Goal: Task Accomplishment & Management: Use online tool/utility

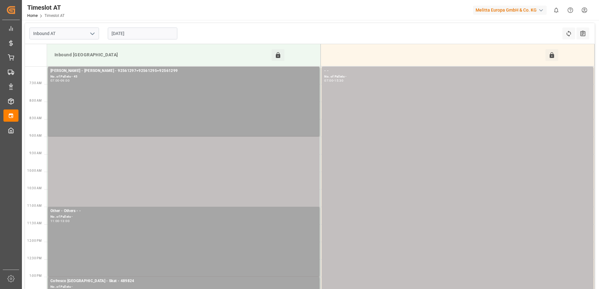
click at [123, 32] on input "[DATE]" at bounding box center [143, 34] width 70 height 12
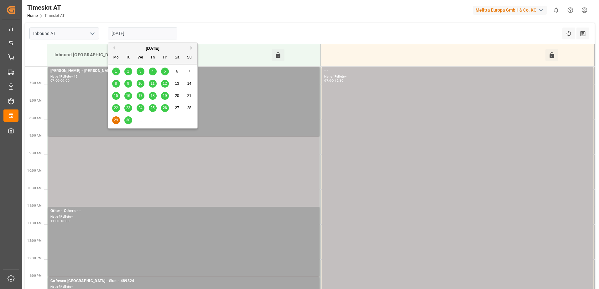
click at [164, 107] on span "26" at bounding box center [165, 108] width 4 height 4
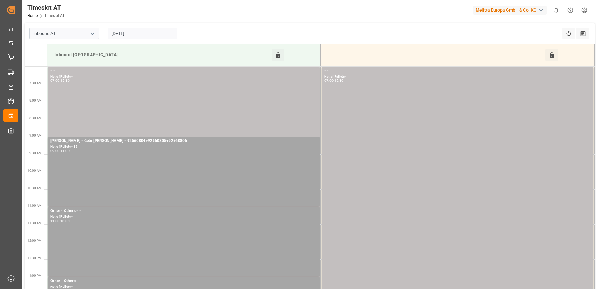
click at [133, 33] on input "[DATE]" at bounding box center [143, 34] width 70 height 12
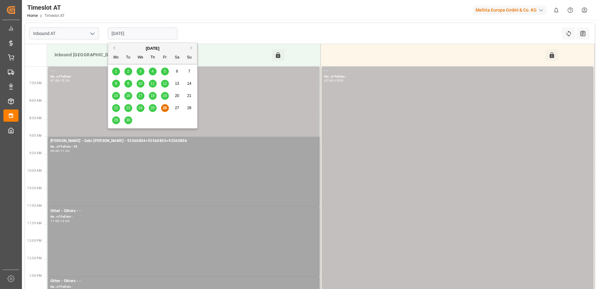
click at [117, 121] on span "29" at bounding box center [116, 120] width 4 height 4
type input "[DATE]"
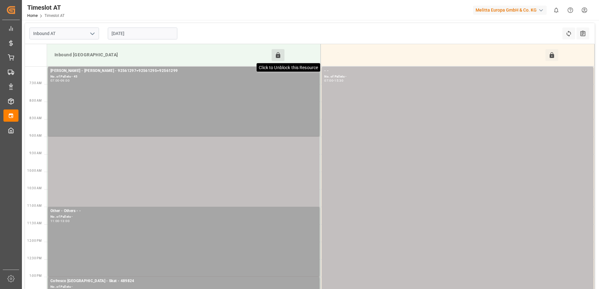
click at [280, 53] on icon at bounding box center [278, 55] width 7 height 7
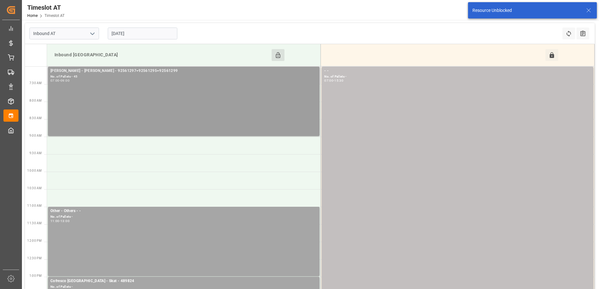
click at [225, 75] on div "No. of Pallets - 45" at bounding box center [183, 76] width 266 height 5
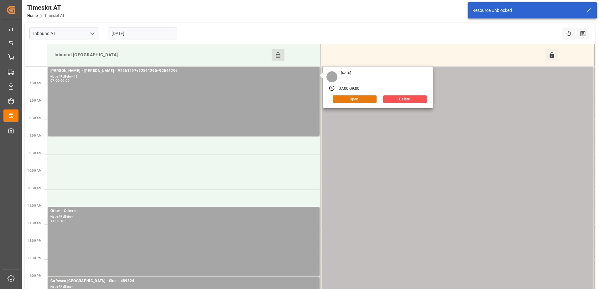
click at [350, 98] on button "Open" at bounding box center [355, 100] width 44 height 8
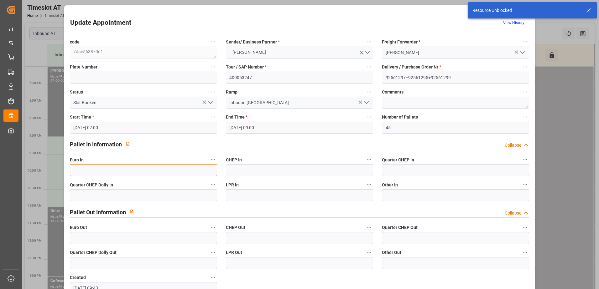
click at [122, 174] on input "text" at bounding box center [143, 170] width 147 height 12
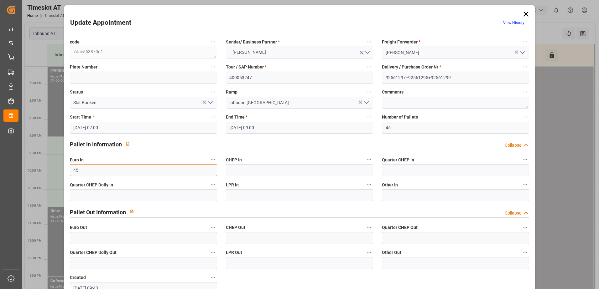
type input "45"
click at [211, 102] on polyline "open menu" at bounding box center [211, 103] width 4 height 2
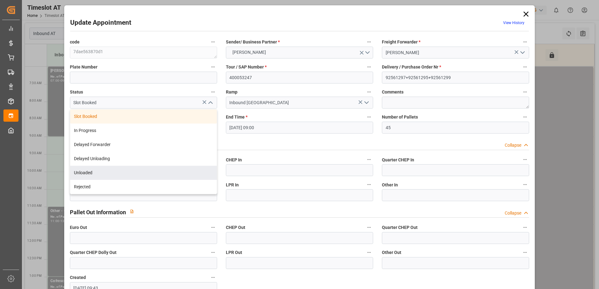
click at [122, 168] on div "Unloaded" at bounding box center [143, 173] width 147 height 14
type input "Unloaded"
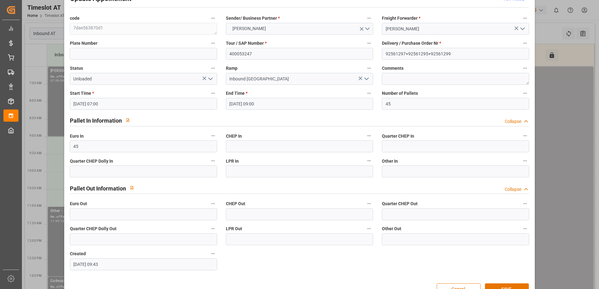
scroll to position [41, 0]
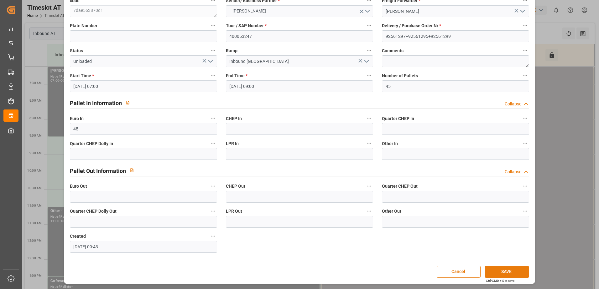
click at [501, 270] on button "SAVE" at bounding box center [507, 272] width 44 height 12
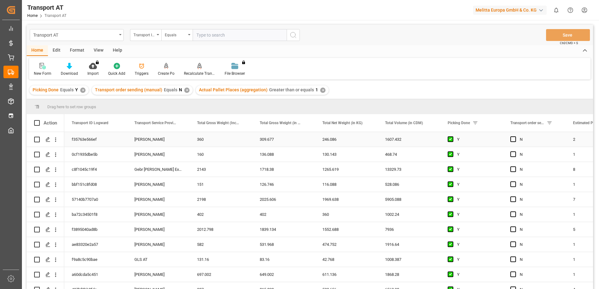
drag, startPoint x: 512, startPoint y: 139, endPoint x: 512, endPoint y: 143, distance: 3.8
click at [512, 139] on span "Press SPACE to select this row." at bounding box center [513, 140] width 6 height 6
click at [515, 137] on input "Press SPACE to select this row." at bounding box center [515, 137] width 0 height 0
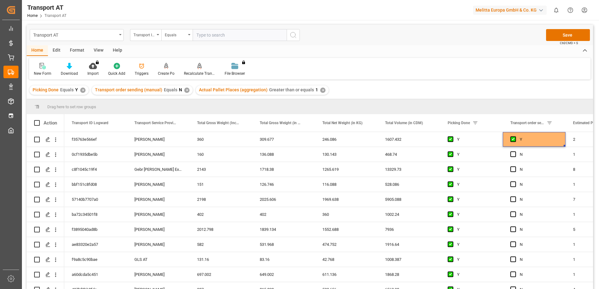
click at [97, 48] on div "View" at bounding box center [98, 50] width 19 height 11
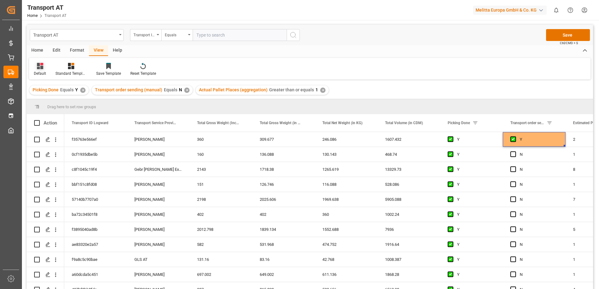
click at [41, 70] on div "Default" at bounding box center [40, 70] width 22 height 14
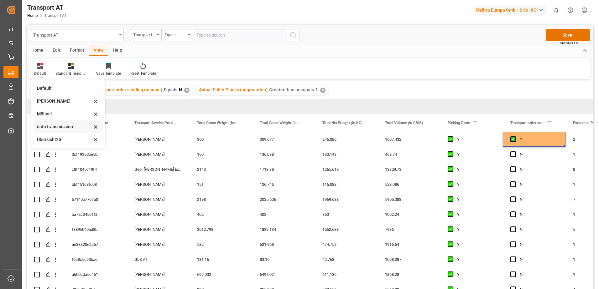
click at [59, 124] on div "data transmission" at bounding box center [64, 127] width 55 height 7
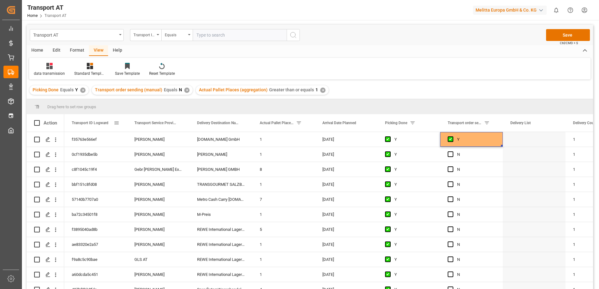
click at [72, 126] on div "Transport ID Logward" at bounding box center [93, 123] width 42 height 18
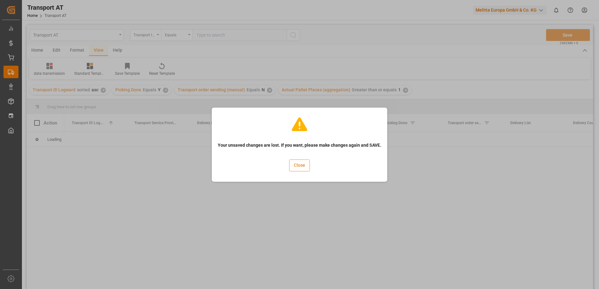
click at [304, 168] on button "Close" at bounding box center [299, 166] width 21 height 12
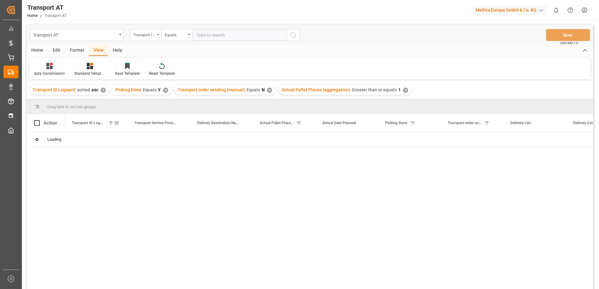
click at [105, 125] on span "Transport ID Logward" at bounding box center [89, 123] width 34 height 4
click at [105, 90] on div "✕" at bounding box center [105, 90] width 5 height 5
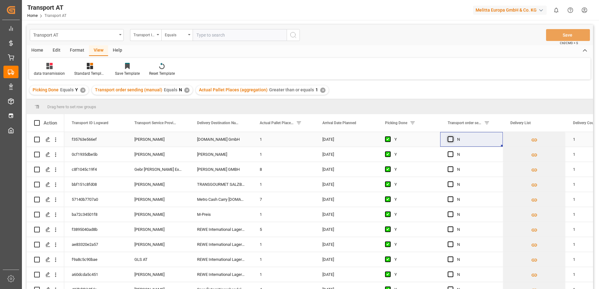
drag, startPoint x: 451, startPoint y: 139, endPoint x: 451, endPoint y: 147, distance: 7.5
click at [451, 139] on span "Press SPACE to select this row." at bounding box center [450, 140] width 6 height 6
click at [452, 137] on input "Press SPACE to select this row." at bounding box center [452, 137] width 0 height 0
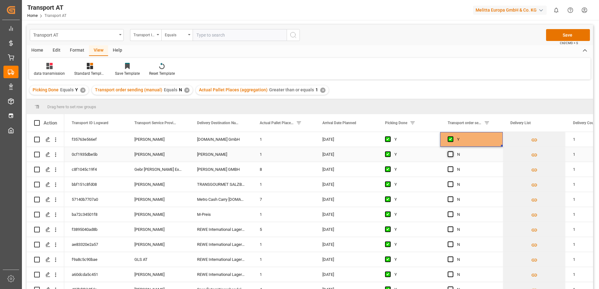
click at [451, 154] on span "Press SPACE to select this row." at bounding box center [450, 155] width 6 height 6
click at [452, 152] on input "Press SPACE to select this row." at bounding box center [452, 152] width 0 height 0
click at [450, 169] on span "Press SPACE to select this row." at bounding box center [450, 170] width 6 height 6
click at [452, 167] on input "Press SPACE to select this row." at bounding box center [452, 167] width 0 height 0
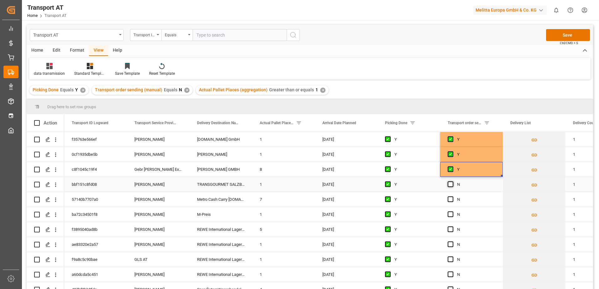
click at [449, 184] on span "Press SPACE to select this row." at bounding box center [450, 185] width 6 height 6
click at [452, 182] on input "Press SPACE to select this row." at bounding box center [452, 182] width 0 height 0
click at [452, 201] on span "Press SPACE to select this row." at bounding box center [450, 200] width 6 height 6
click at [452, 197] on input "Press SPACE to select this row." at bounding box center [452, 197] width 0 height 0
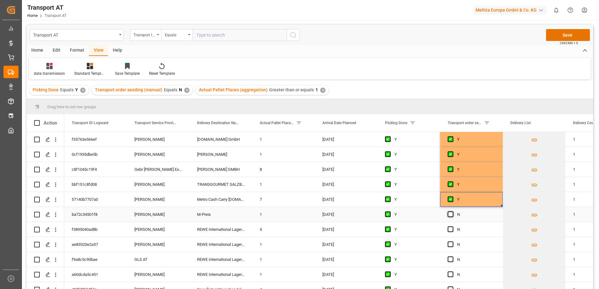
click at [451, 216] on span "Press SPACE to select this row." at bounding box center [450, 215] width 6 height 6
click at [452, 212] on input "Press SPACE to select this row." at bounding box center [452, 212] width 0 height 0
click at [452, 230] on span "Press SPACE to select this row." at bounding box center [450, 230] width 6 height 6
click at [452, 227] on input "Press SPACE to select this row." at bounding box center [452, 227] width 0 height 0
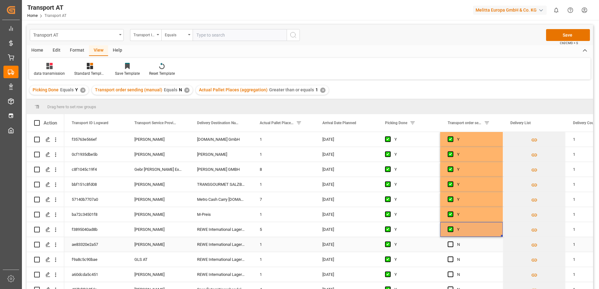
click at [452, 241] on div "Press SPACE to select this row." at bounding box center [451, 245] width 9 height 14
click at [452, 243] on span "Press SPACE to select this row." at bounding box center [450, 245] width 6 height 6
click at [452, 242] on input "Press SPACE to select this row." at bounding box center [452, 242] width 0 height 0
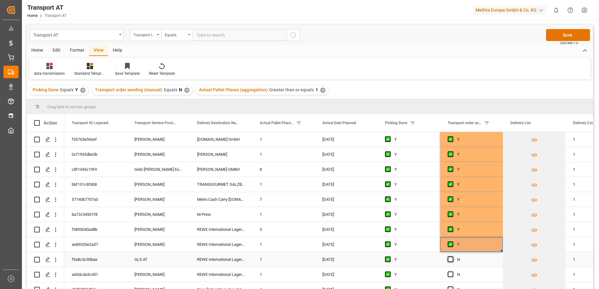
click at [451, 259] on span "Press SPACE to select this row." at bounding box center [450, 260] width 6 height 6
click at [452, 257] on input "Press SPACE to select this row." at bounding box center [452, 257] width 0 height 0
click at [449, 274] on span "Press SPACE to select this row." at bounding box center [450, 275] width 6 height 6
click at [452, 272] on input "Press SPACE to select this row." at bounding box center [452, 272] width 0 height 0
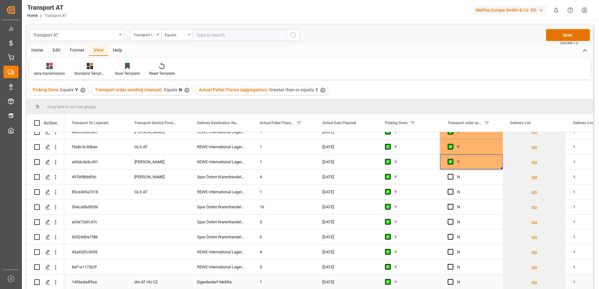
scroll to position [125, 0]
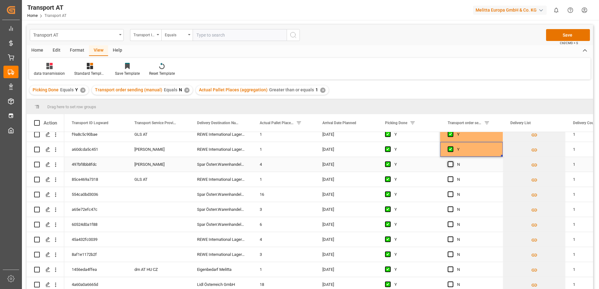
click at [449, 164] on span "Press SPACE to select this row." at bounding box center [450, 165] width 6 height 6
click at [452, 162] on input "Press SPACE to select this row." at bounding box center [452, 162] width 0 height 0
click at [132, 180] on div "GLS AT" at bounding box center [158, 179] width 63 height 15
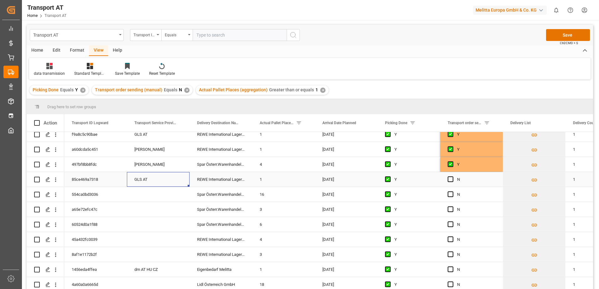
click at [132, 180] on div "GLS AT" at bounding box center [158, 179] width 63 height 15
click at [181, 182] on button "GLS AT" at bounding box center [158, 183] width 53 height 12
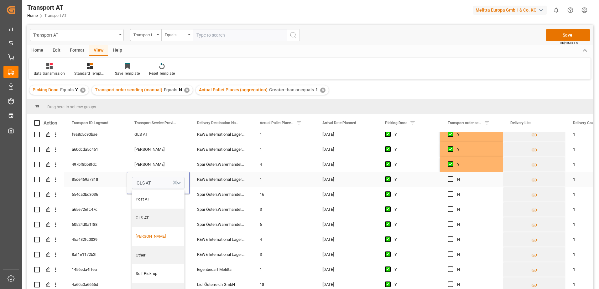
click at [154, 237] on div "[PERSON_NAME]" at bounding box center [158, 237] width 45 height 6
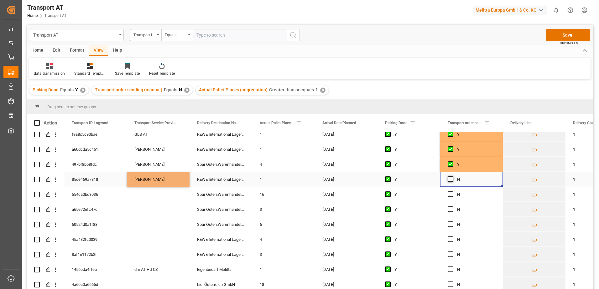
click at [450, 179] on span "Press SPACE to select this row." at bounding box center [450, 180] width 6 height 6
click at [452, 177] on input "Press SPACE to select this row." at bounding box center [452, 177] width 0 height 0
click at [568, 36] on button "Save" at bounding box center [568, 35] width 44 height 12
